Goal: Task Accomplishment & Management: Use online tool/utility

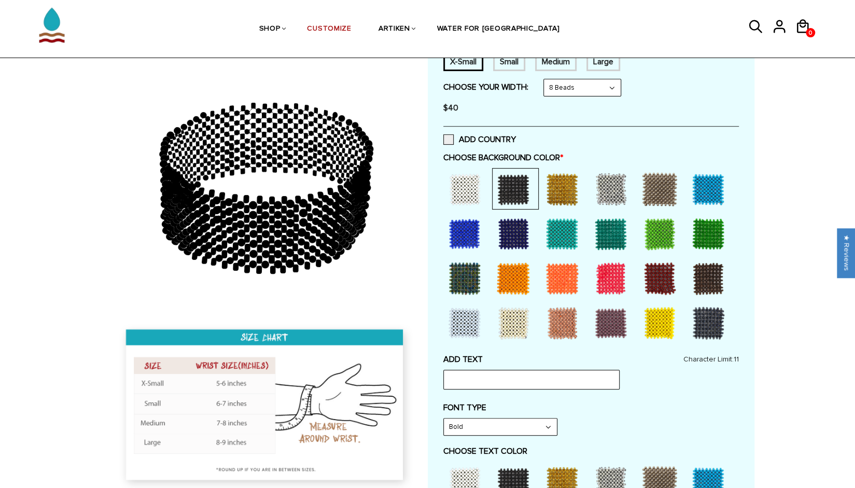
scroll to position [207, 0]
click at [465, 182] on div at bounding box center [464, 189] width 41 height 41
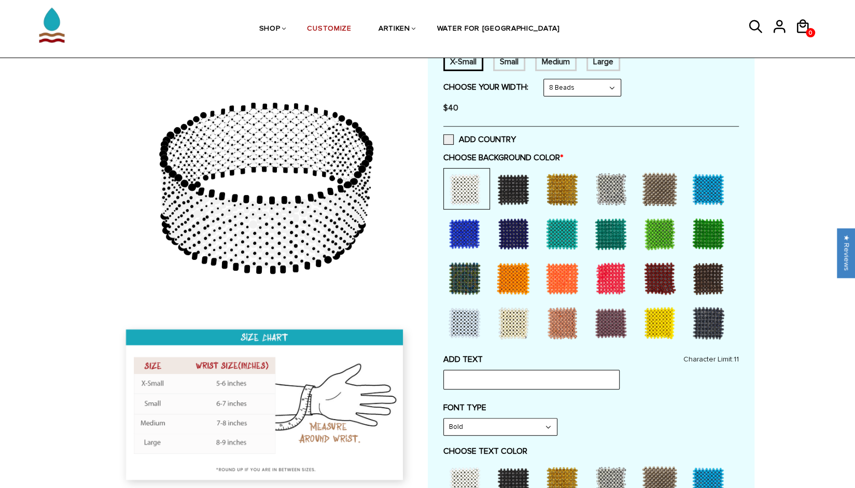
click at [469, 420] on select "Bold" at bounding box center [500, 427] width 113 height 17
click at [580, 405] on label "FONT TYPE" at bounding box center [592, 408] width 296 height 10
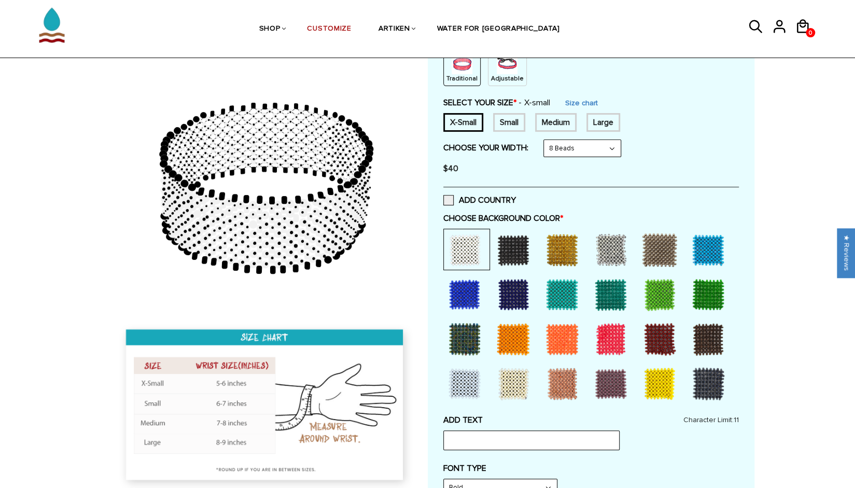
scroll to position [143, 0]
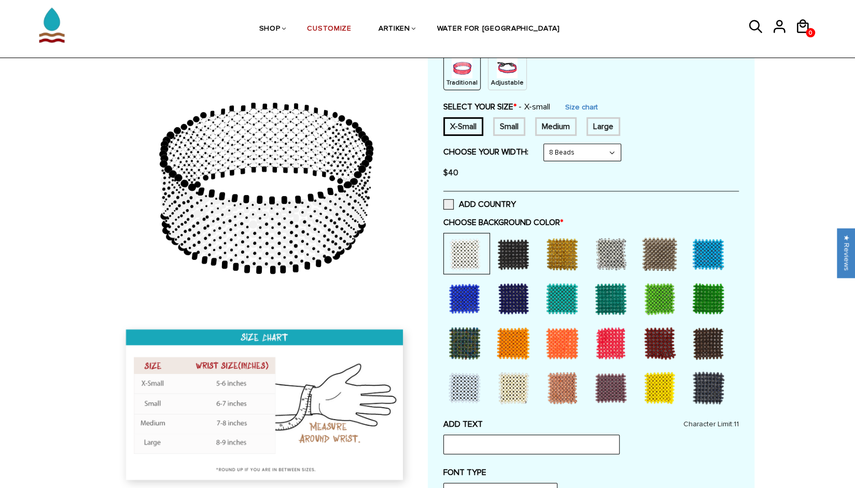
click at [504, 68] on img at bounding box center [507, 68] width 21 height 21
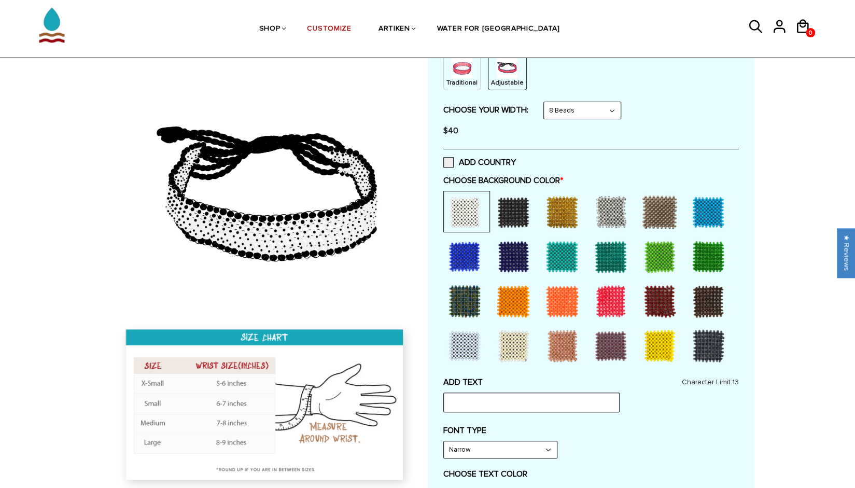
click at [526, 447] on select "Narrow Bold" at bounding box center [500, 449] width 113 height 17
click at [492, 401] on input "text" at bounding box center [532, 403] width 176 height 20
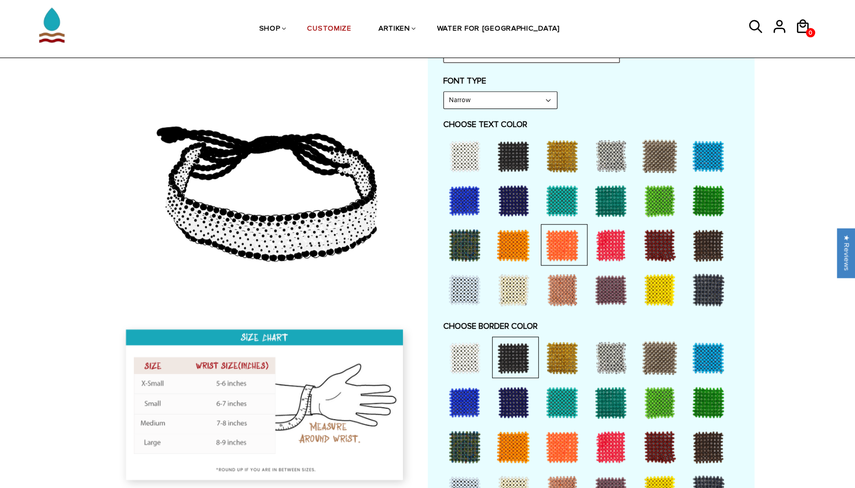
scroll to position [492, 0]
type input "NYC Marathon"
click at [705, 294] on div at bounding box center [708, 290] width 41 height 41
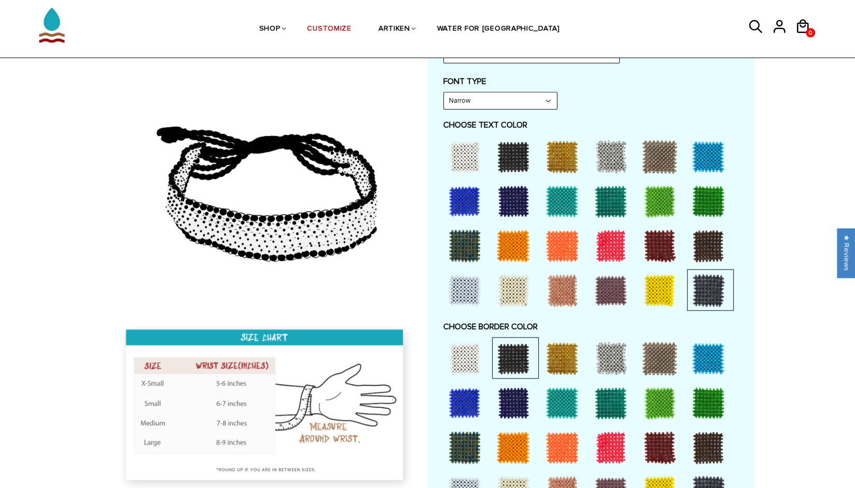
click at [520, 151] on div at bounding box center [513, 156] width 41 height 41
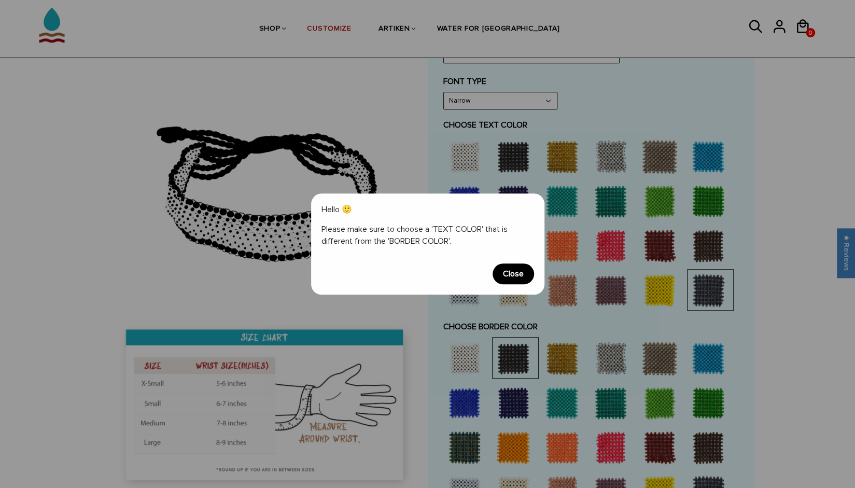
click at [519, 269] on span "Close" at bounding box center [513, 274] width 41 height 21
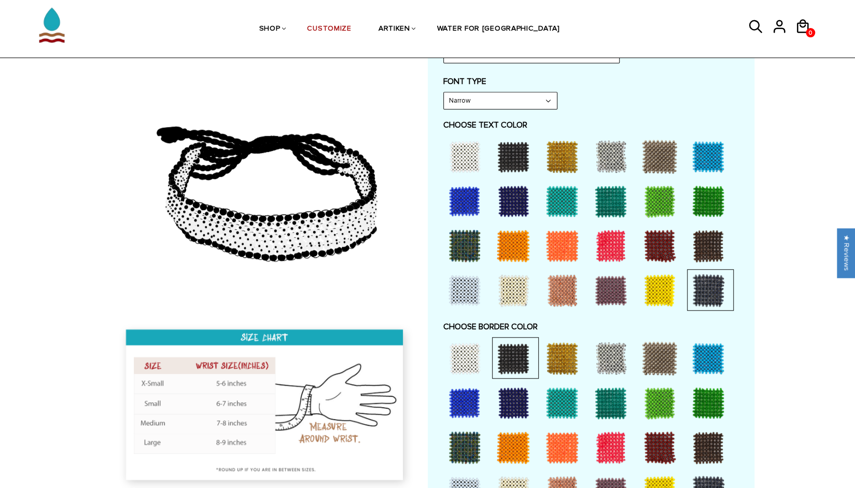
click at [471, 349] on div at bounding box center [464, 358] width 41 height 41
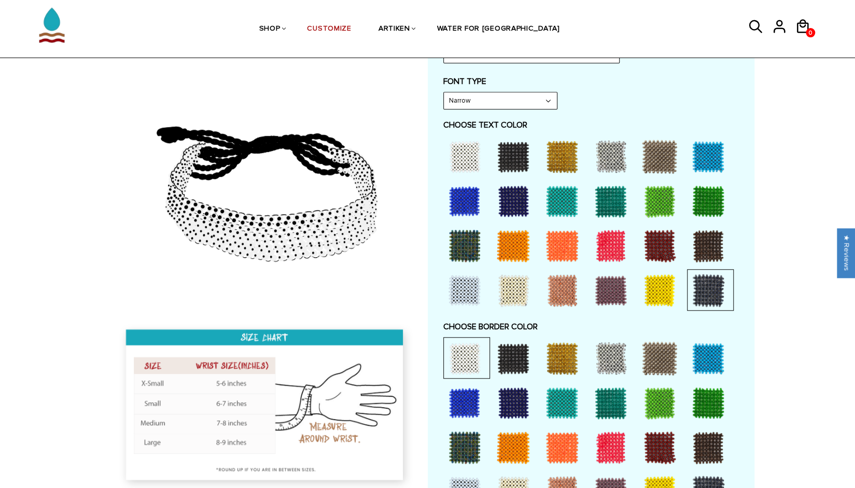
click at [515, 158] on div at bounding box center [513, 156] width 41 height 41
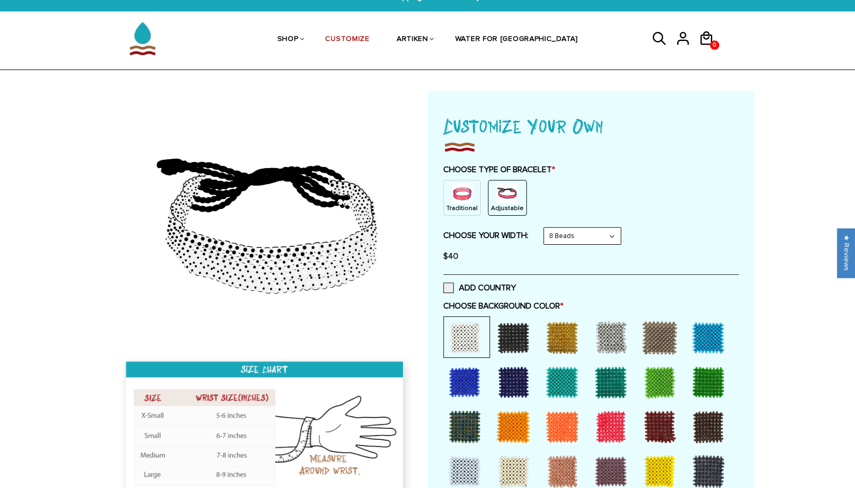
scroll to position [0, 0]
